Goal: Task Accomplishment & Management: Use online tool/utility

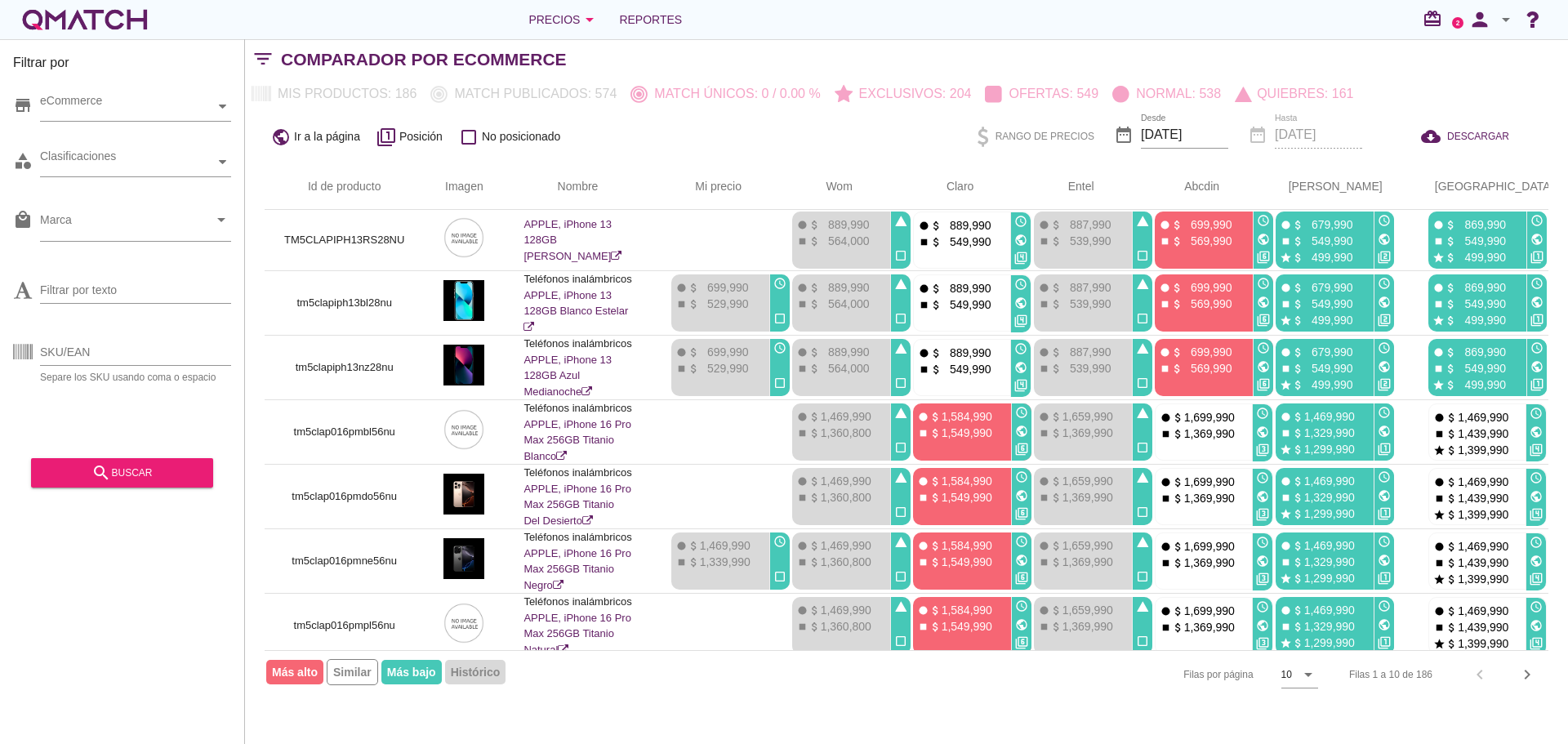
scroll to position [203, 0]
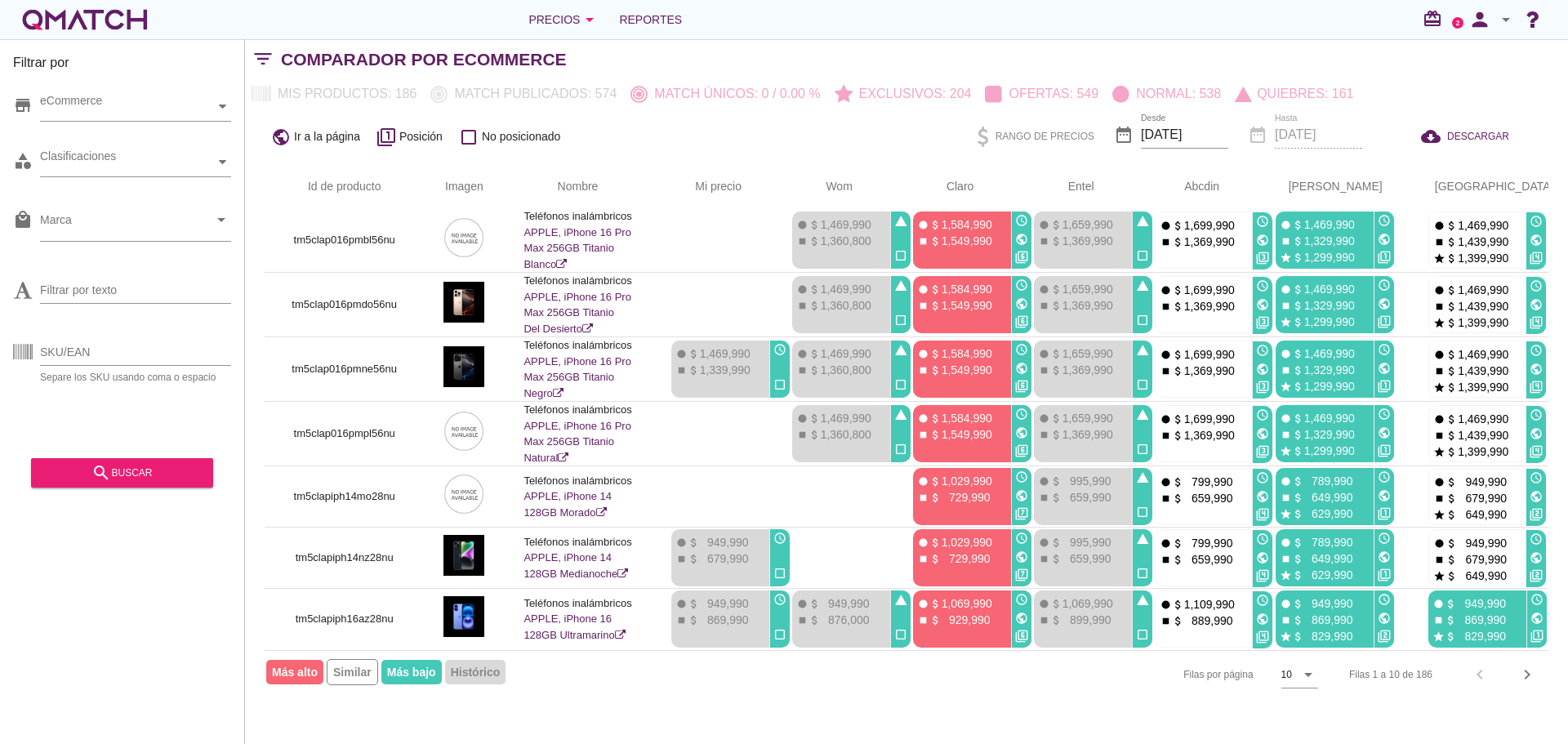
click at [161, 463] on div "search buscar" at bounding box center [122, 473] width 156 height 20
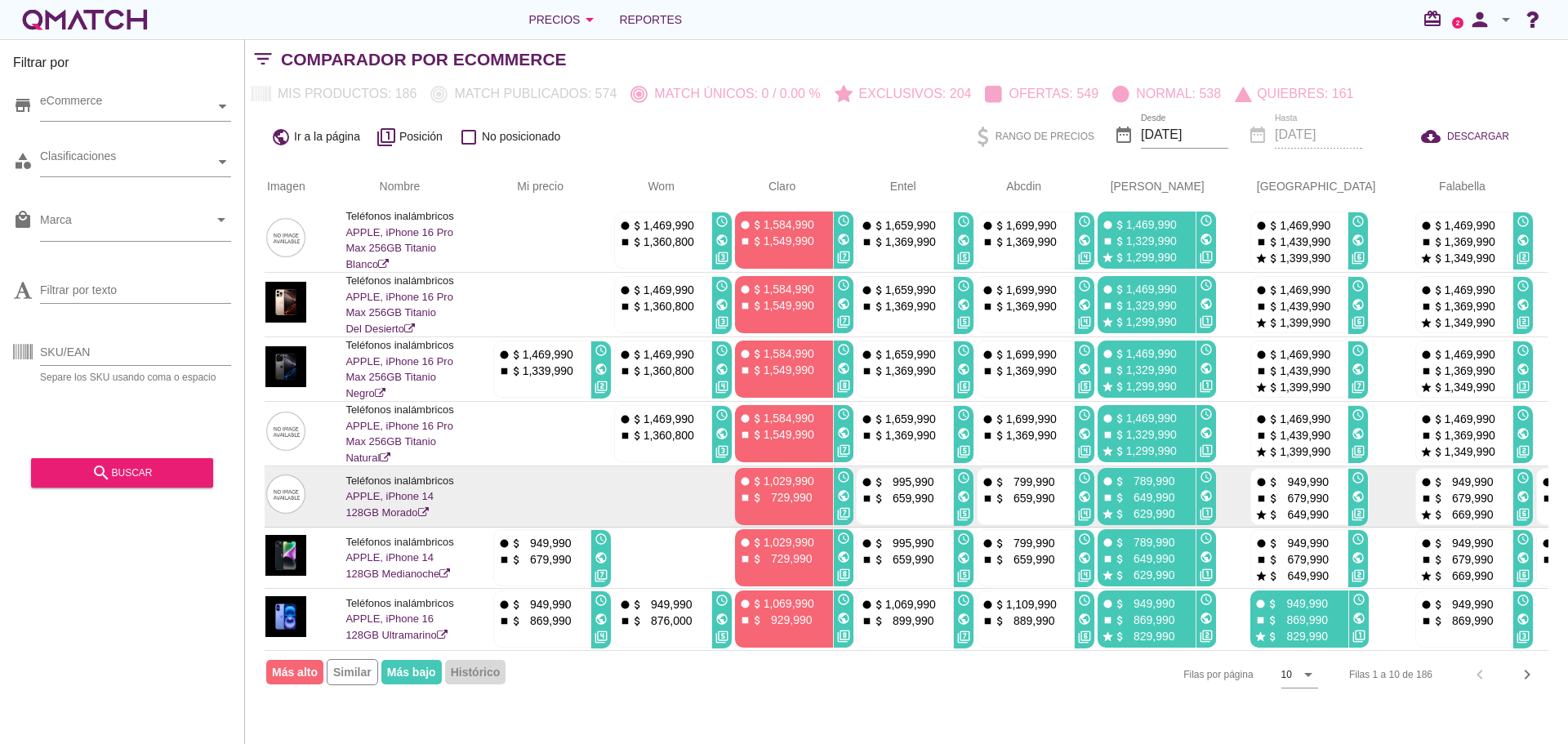
scroll to position [0, 178]
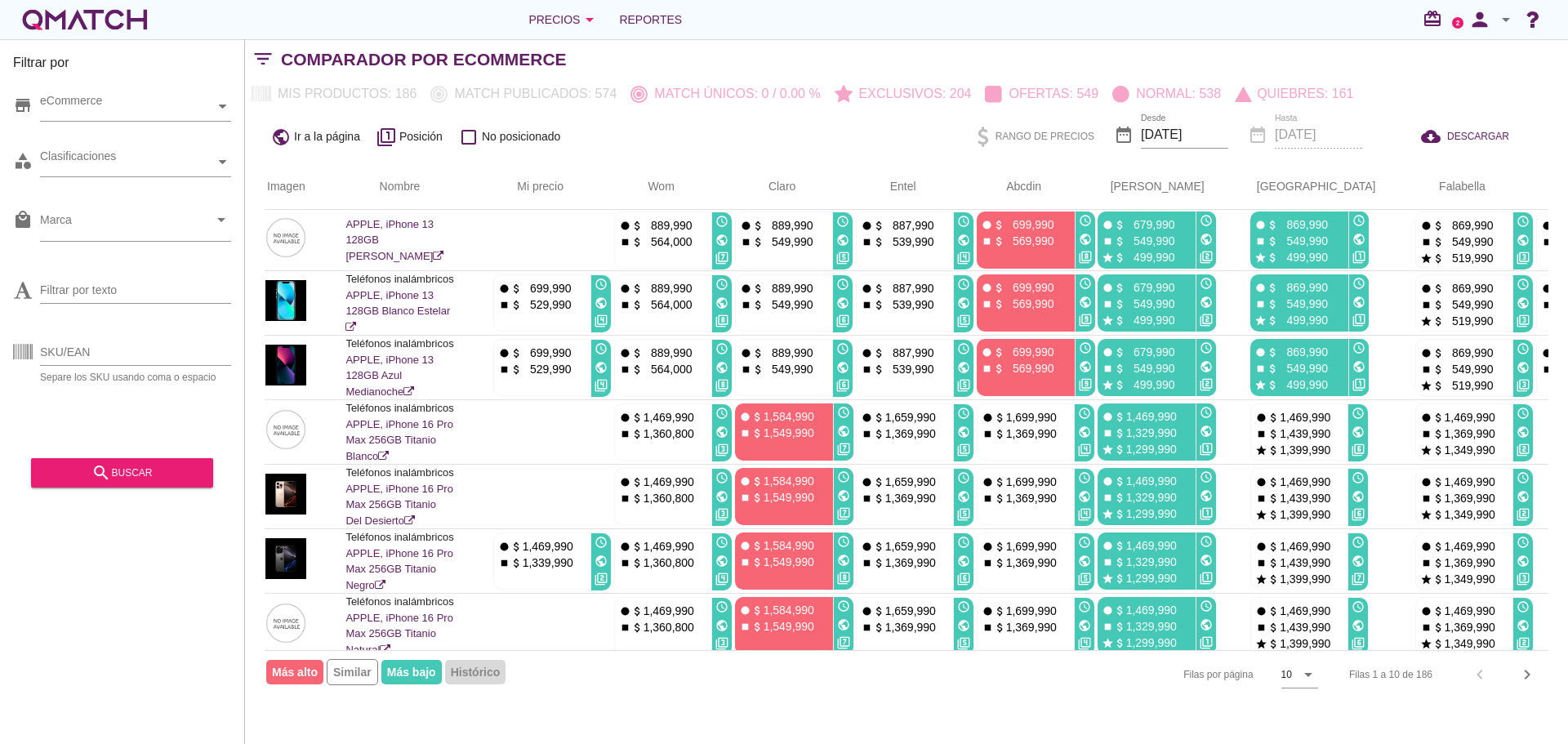
click at [1500, 15] on icon "arrow_drop_down" at bounding box center [1505, 19] width 20 height 20
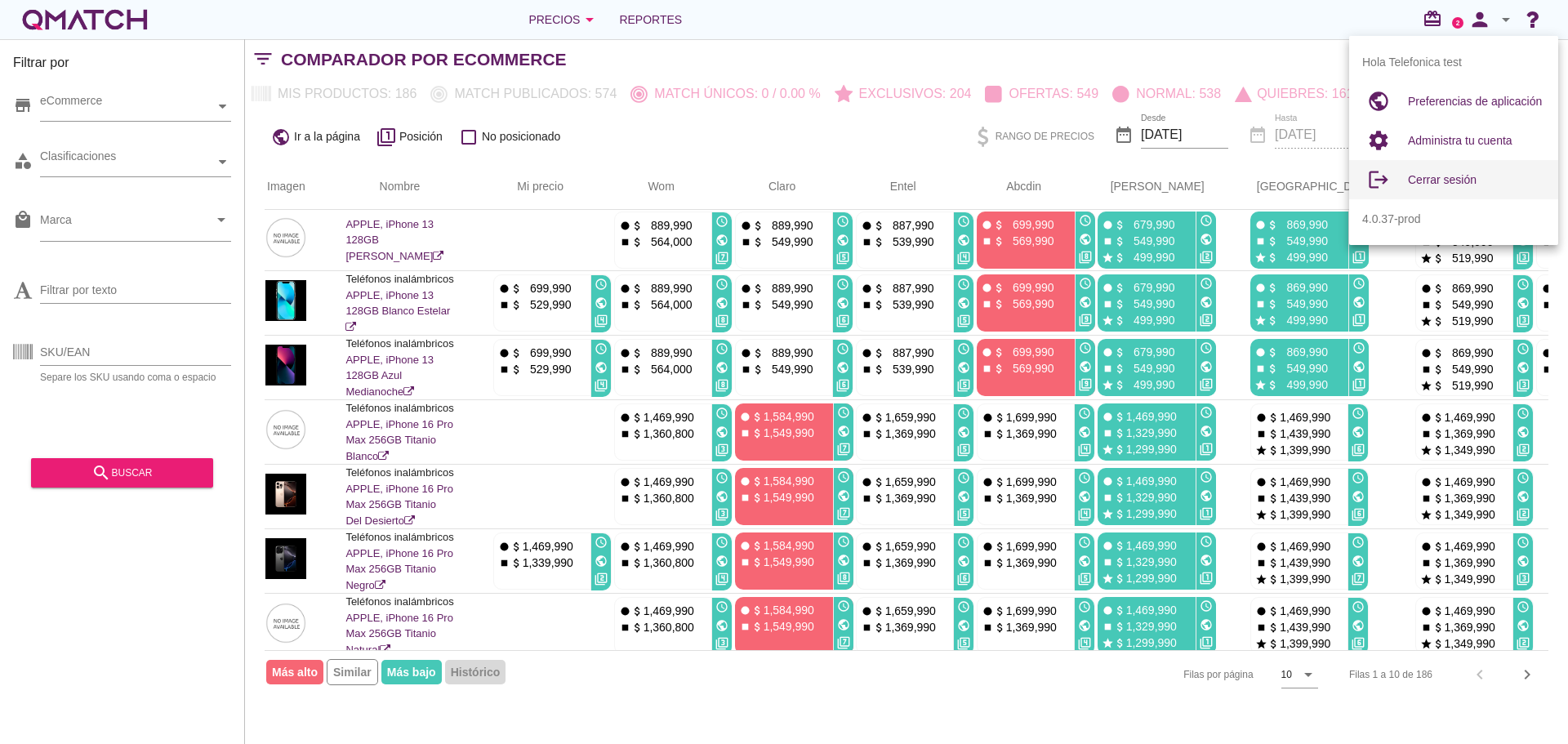
click at [1428, 181] on span "Cerrar sesión" at bounding box center [1442, 179] width 69 height 13
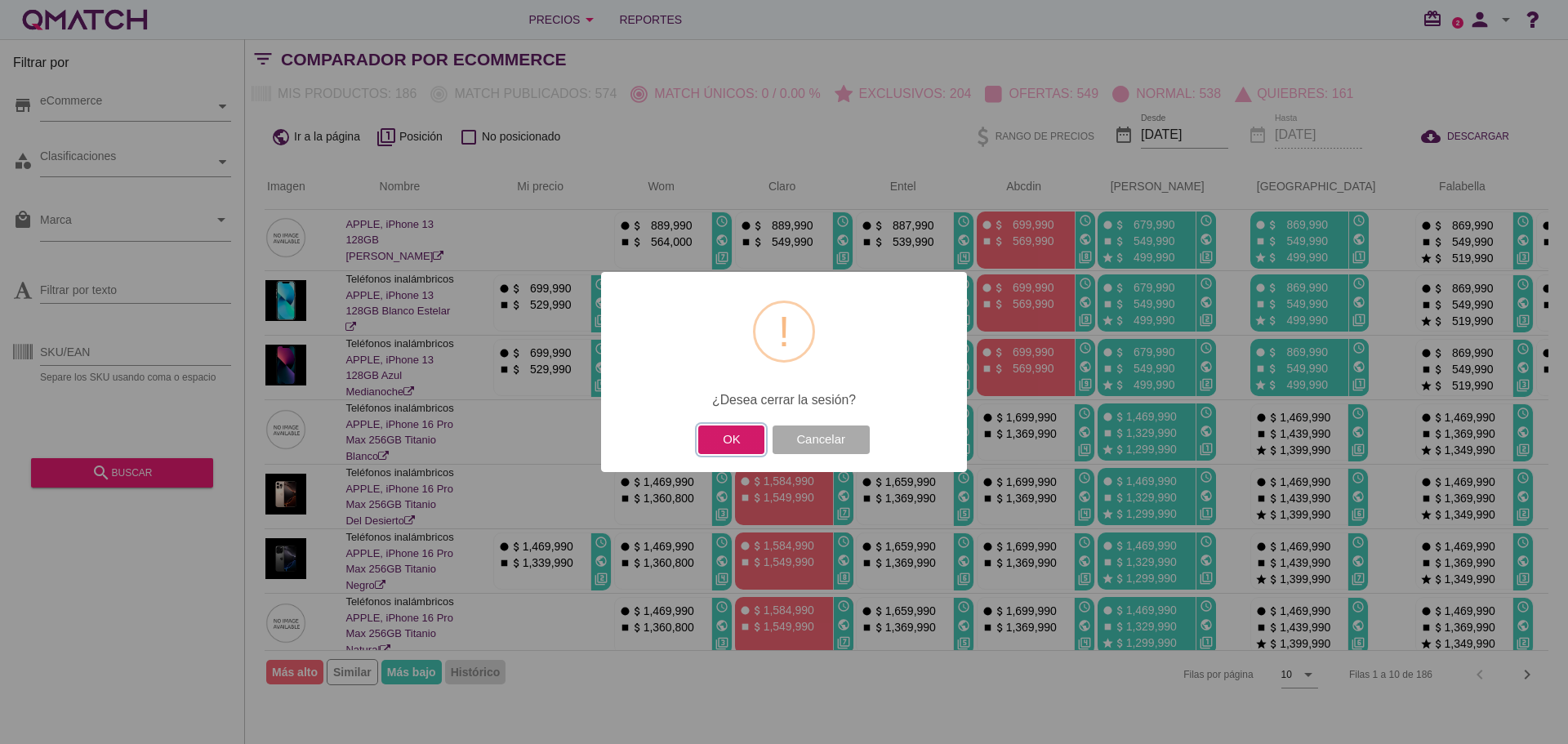
click at [736, 447] on button "OK" at bounding box center [730, 439] width 66 height 28
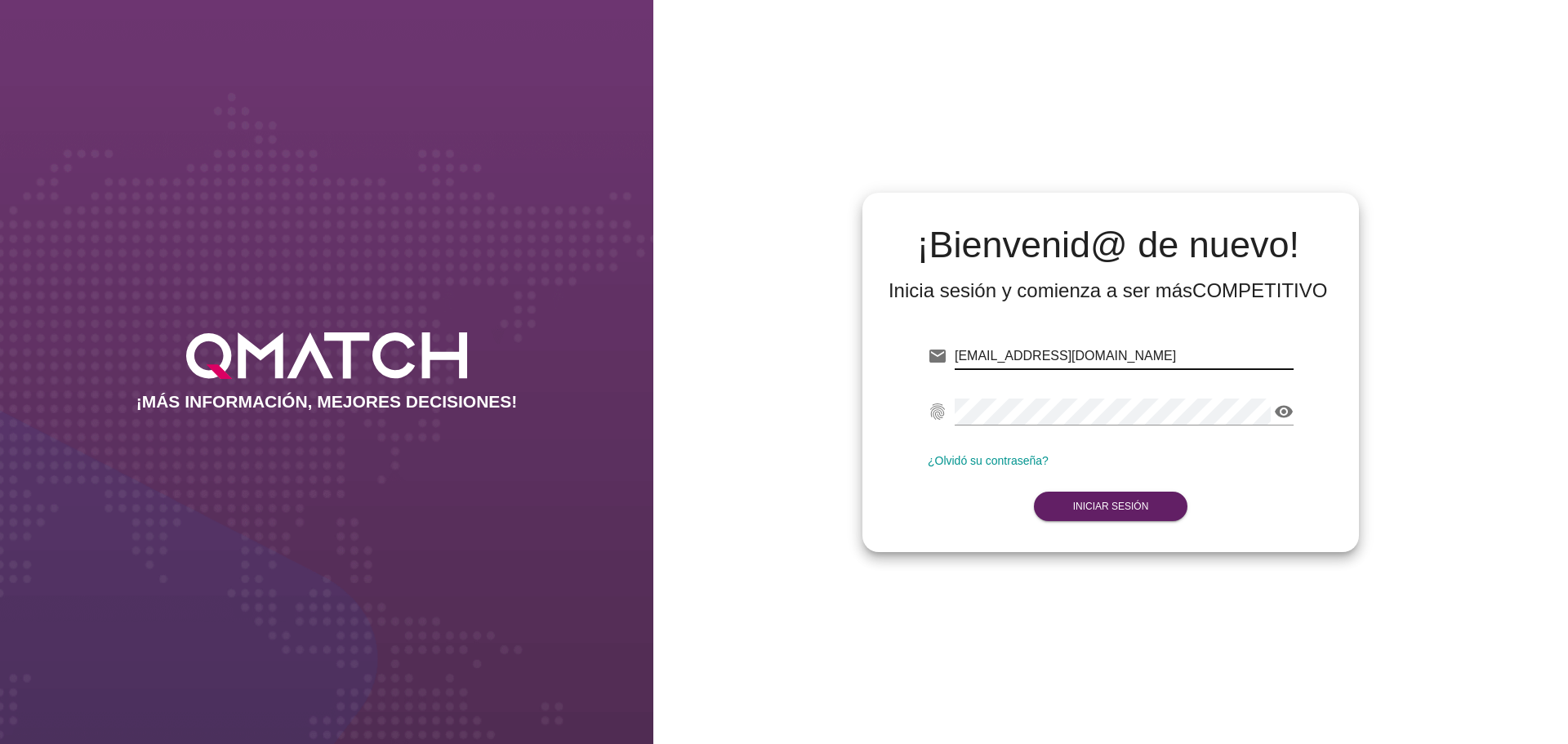
click at [1048, 360] on input "[EMAIL_ADDRESS][DOMAIN_NAME]" at bounding box center [1124, 356] width 339 height 27
click at [1069, 360] on input "[EMAIL_ADDRESS][DOMAIN_NAME]" at bounding box center [1124, 356] width 339 height 27
click at [1097, 360] on input "[EMAIL_ADDRESS][DOMAIN_NAME]" at bounding box center [1124, 356] width 339 height 27
drag, startPoint x: 1016, startPoint y: 355, endPoint x: 1315, endPoint y: 314, distance: 301.8
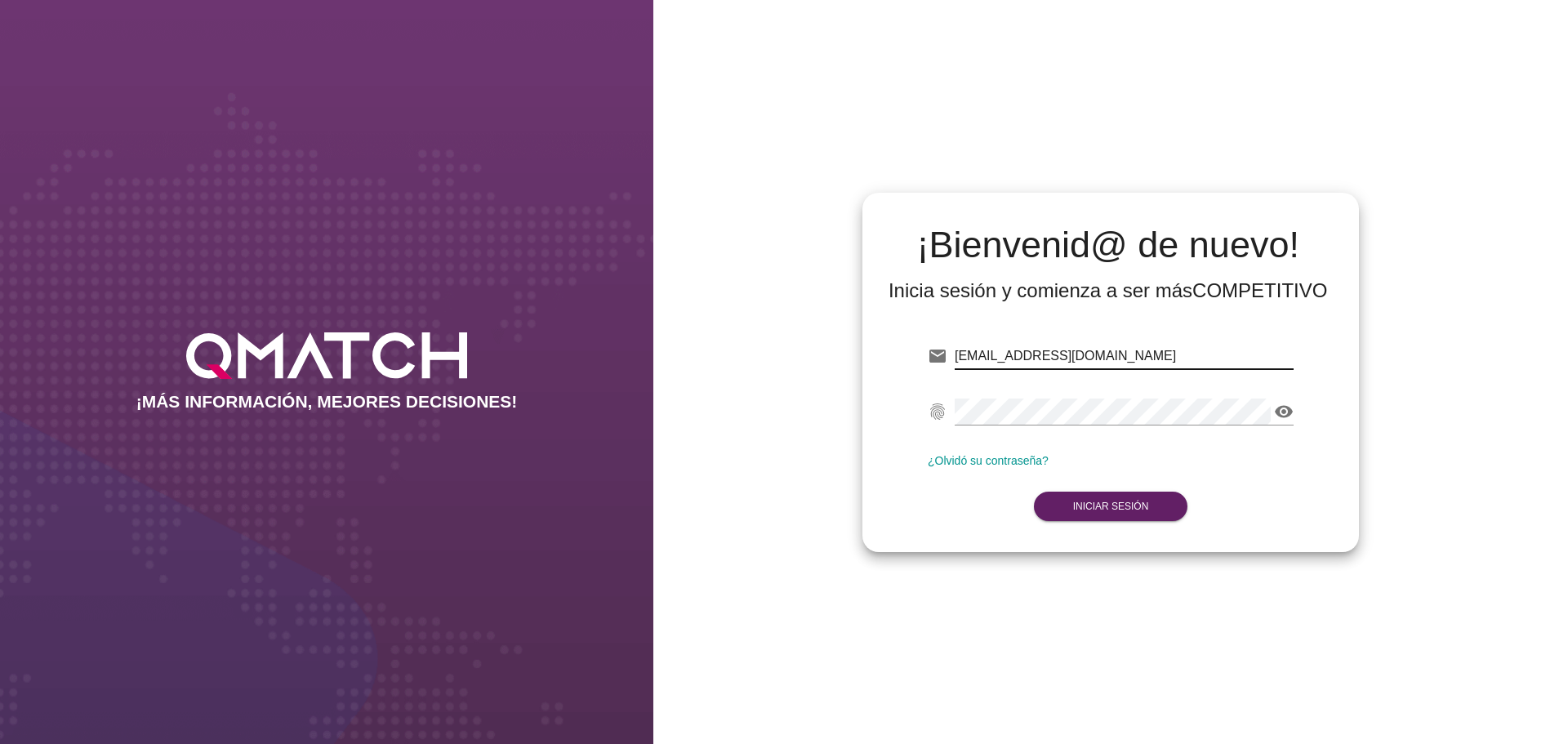
click at [1283, 347] on input "[EMAIL_ADDRESS][DOMAIN_NAME]" at bounding box center [1124, 356] width 339 height 27
type input "[EMAIL_ADDRESS][DOMAIN_NAME]"
click at [1126, 510] on strong "Iniciar Sesión" at bounding box center [1111, 506] width 76 height 11
